Goal: Task Accomplishment & Management: Use online tool/utility

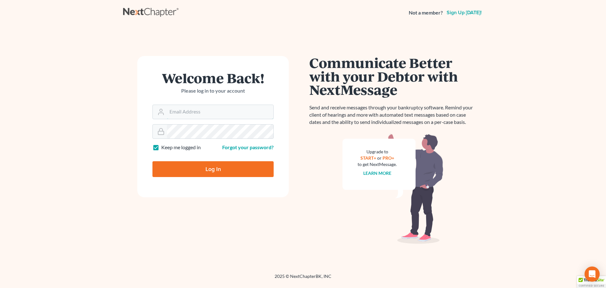
type input "[PERSON_NAME][EMAIL_ADDRESS][DOMAIN_NAME]"
click at [272, 152] on div at bounding box center [216, 174] width 129 height 72
click at [208, 167] on input "Log In" at bounding box center [212, 169] width 121 height 16
type input "Thinking..."
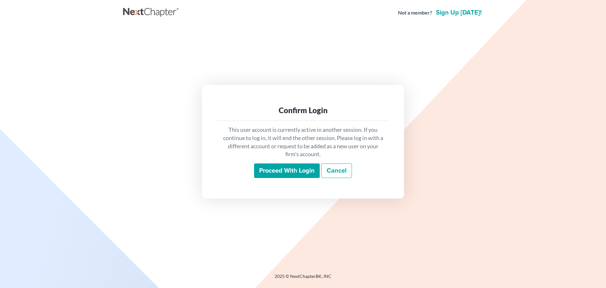
click at [276, 167] on input "Proceed with login" at bounding box center [287, 170] width 66 height 15
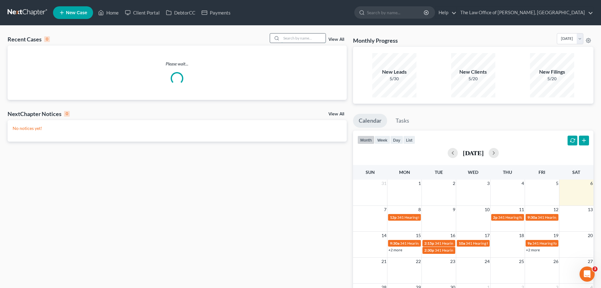
click at [301, 37] on input "search" at bounding box center [304, 37] width 44 height 9
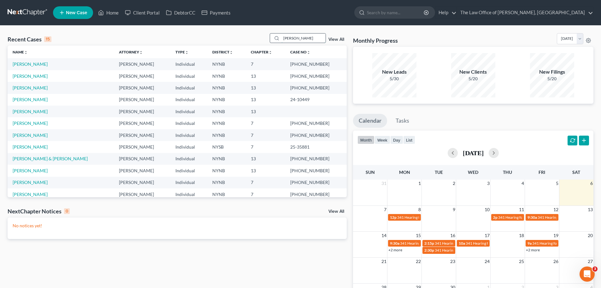
type input "burke"
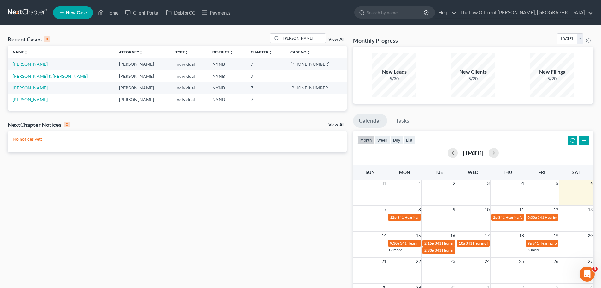
click at [30, 65] on link "[PERSON_NAME]" at bounding box center [30, 63] width 35 height 5
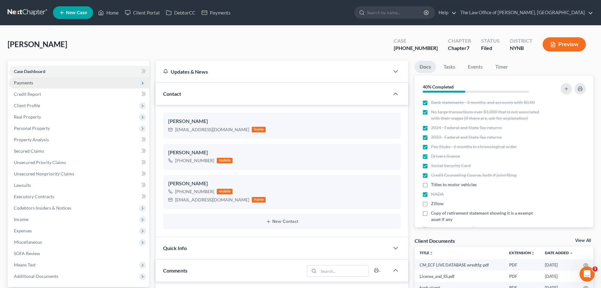
click at [30, 81] on span "Payments" at bounding box center [23, 82] width 19 height 5
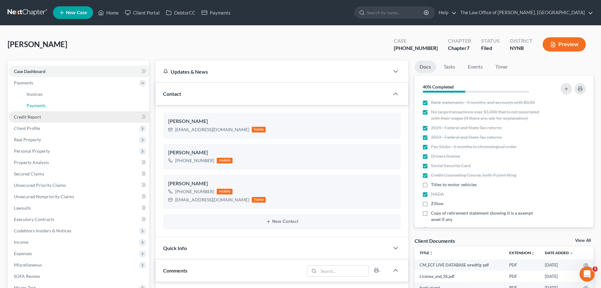
scroll to position [601, 0]
drag, startPoint x: 35, startPoint y: 103, endPoint x: 128, endPoint y: 118, distance: 93.7
click at [35, 103] on span "Payments" at bounding box center [36, 105] width 19 height 5
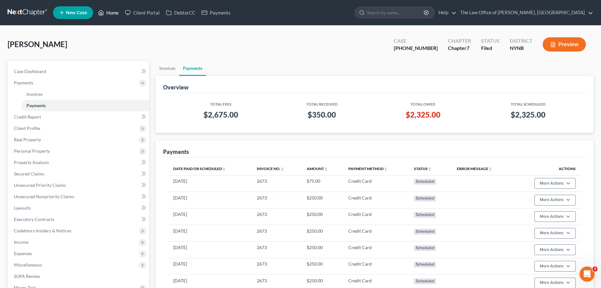
click at [117, 13] on link "Home" at bounding box center [108, 12] width 27 height 11
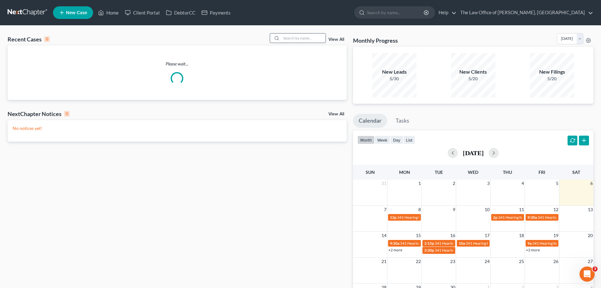
click at [310, 39] on input "search" at bounding box center [304, 37] width 44 height 9
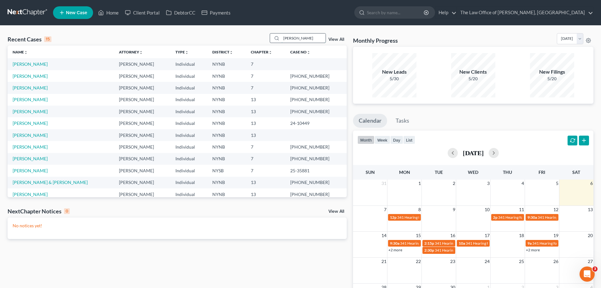
type input "ballard"
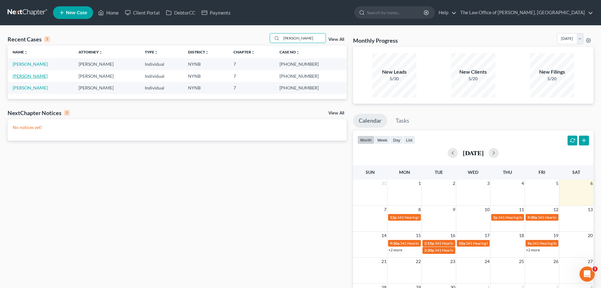
click at [26, 76] on link "[PERSON_NAME]" at bounding box center [30, 75] width 35 height 5
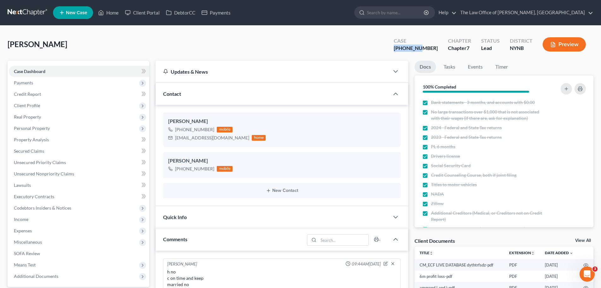
drag, startPoint x: 436, startPoint y: 49, endPoint x: 414, endPoint y: 48, distance: 22.1
click at [413, 48] on div "[PHONE_NUMBER]" at bounding box center [416, 48] width 44 height 7
copy div "25-10883-"
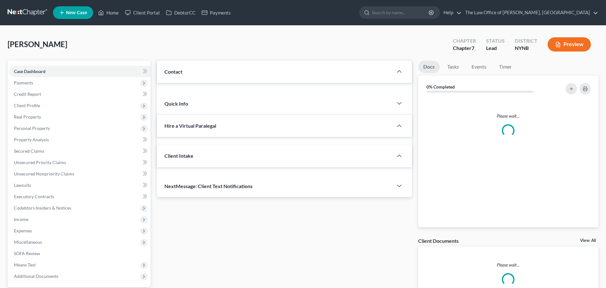
click at [45, 84] on span "Payments" at bounding box center [80, 82] width 142 height 11
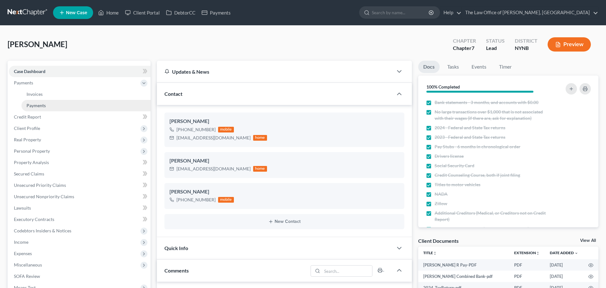
click at [39, 102] on link "Payments" at bounding box center [85, 105] width 129 height 11
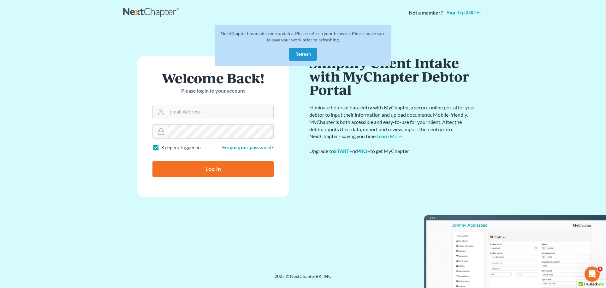
type input "[PERSON_NAME][EMAIL_ADDRESS][DOMAIN_NAME]"
click at [305, 54] on button "Refresh" at bounding box center [303, 54] width 28 height 13
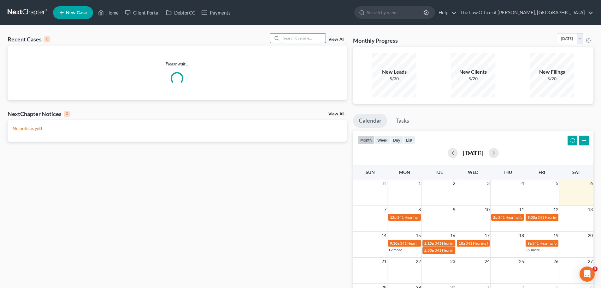
click at [310, 38] on input "search" at bounding box center [304, 37] width 44 height 9
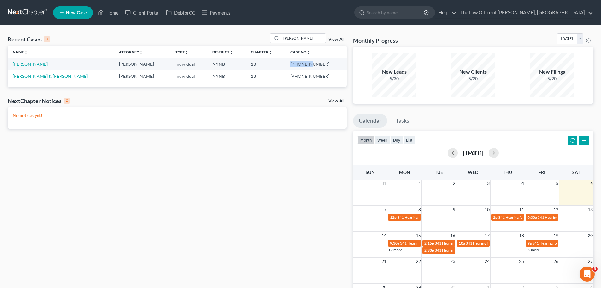
drag, startPoint x: 325, startPoint y: 63, endPoint x: 301, endPoint y: 65, distance: 24.3
click at [301, 65] on td "[PHONE_NUMBER]" at bounding box center [316, 64] width 62 height 12
copy td "22-10596"
drag, startPoint x: 302, startPoint y: 38, endPoint x: 267, endPoint y: 36, distance: 35.4
click at [268, 36] on div "Recent Cases 2 [PERSON_NAME] View All" at bounding box center [177, 39] width 339 height 12
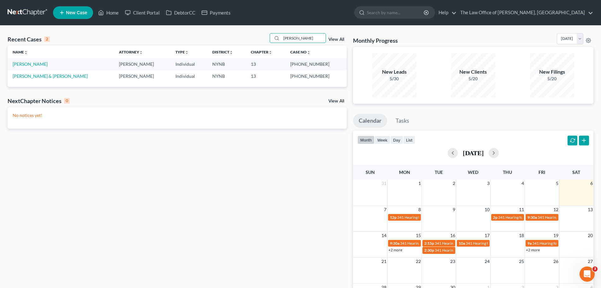
type input "[PERSON_NAME]"
click at [41, 76] on link "[PERSON_NAME] & [PERSON_NAME]" at bounding box center [50, 75] width 75 height 5
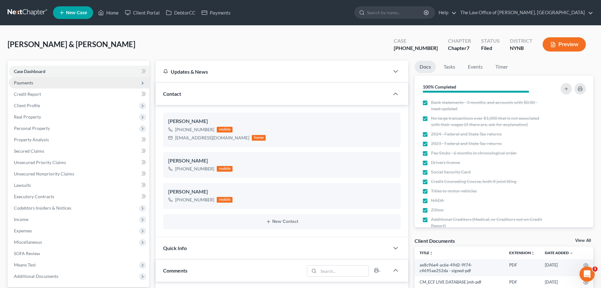
click at [28, 82] on span "Payments" at bounding box center [23, 82] width 19 height 5
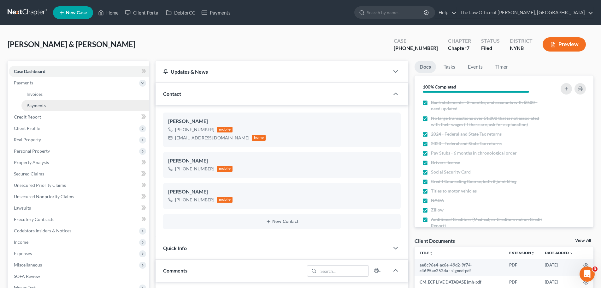
scroll to position [447, 0]
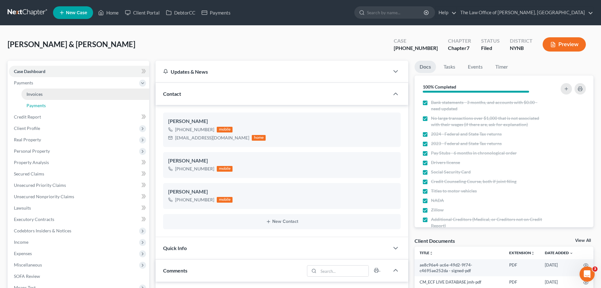
drag, startPoint x: 37, startPoint y: 102, endPoint x: 103, endPoint y: 99, distance: 65.7
click at [37, 103] on span "Payments" at bounding box center [36, 105] width 19 height 5
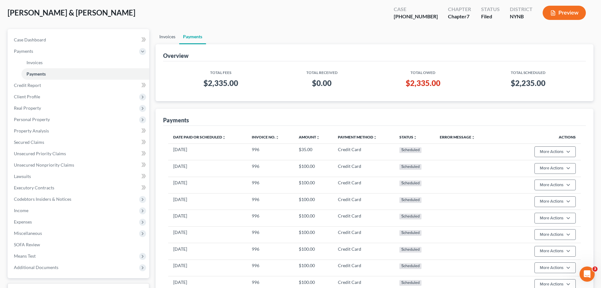
click at [170, 37] on link "Invoices" at bounding box center [168, 36] width 24 height 15
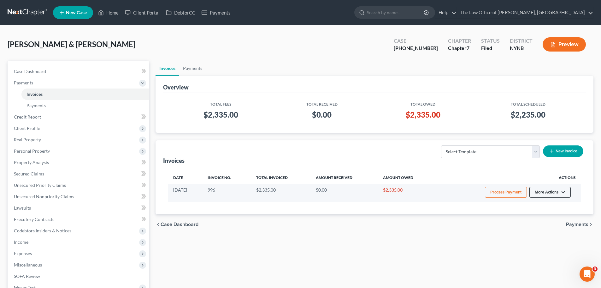
click at [553, 193] on button "More Actions" at bounding box center [550, 192] width 41 height 11
